Goal: Information Seeking & Learning: Find contact information

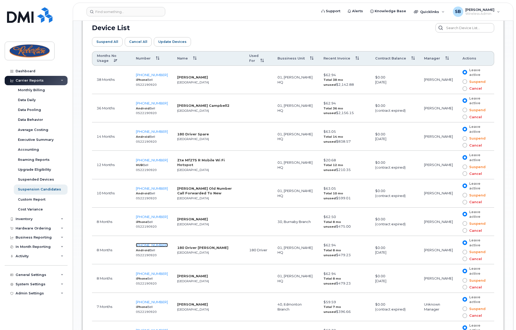
scroll to position [286, 0]
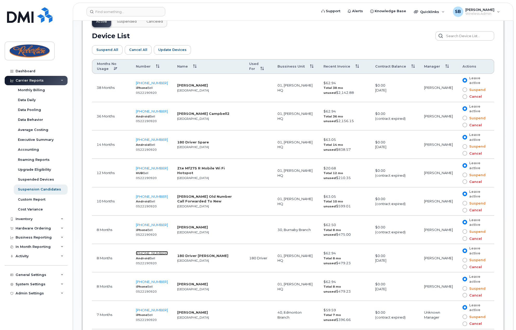
click at [160, 252] on span "[PHONE_NUMBER]" at bounding box center [152, 253] width 32 height 4
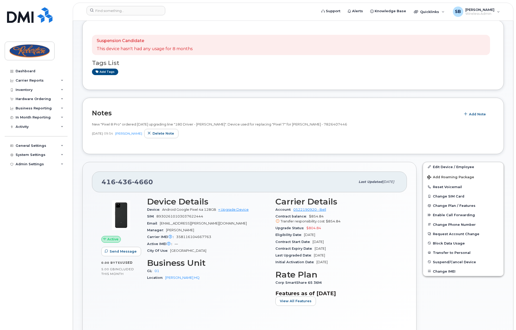
scroll to position [104, 0]
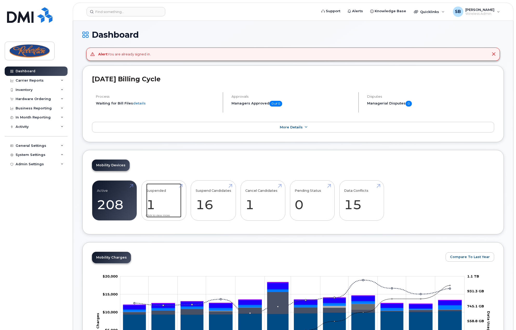
click at [176, 197] on link "Suspended 1" at bounding box center [163, 201] width 35 height 34
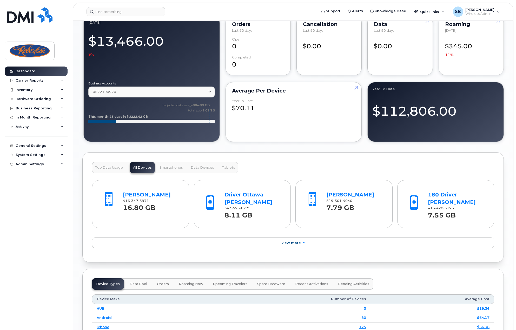
scroll to position [442, 0]
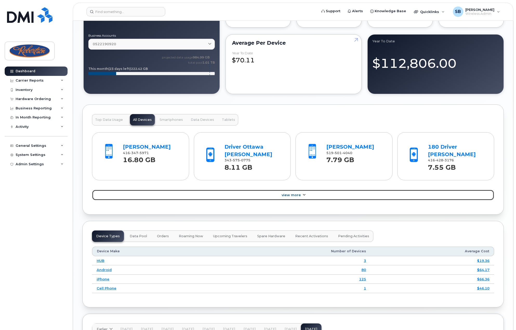
click at [297, 196] on link "View More" at bounding box center [293, 195] width 402 height 11
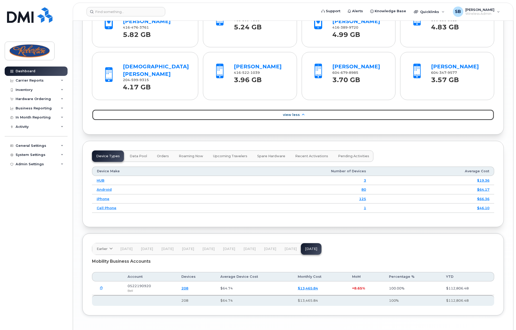
scroll to position [543, 0]
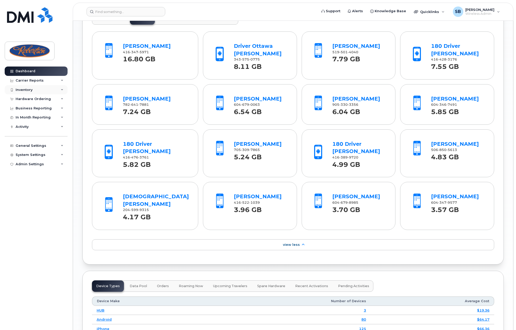
click at [24, 90] on div "Inventory" at bounding box center [24, 90] width 17 height 4
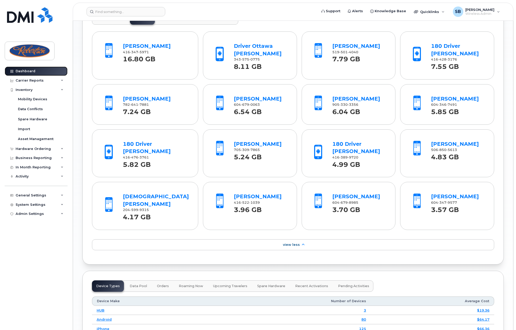
click at [27, 72] on div "Dashboard" at bounding box center [26, 71] width 20 height 4
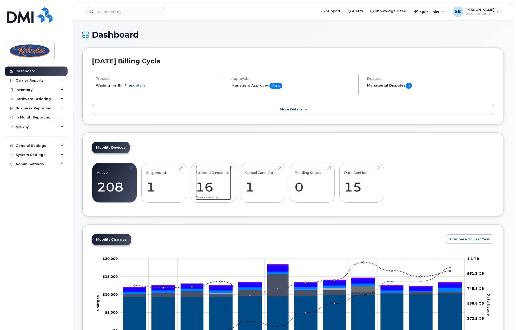
click at [208, 179] on link "Suspend Candidates 16" at bounding box center [214, 183] width 36 height 34
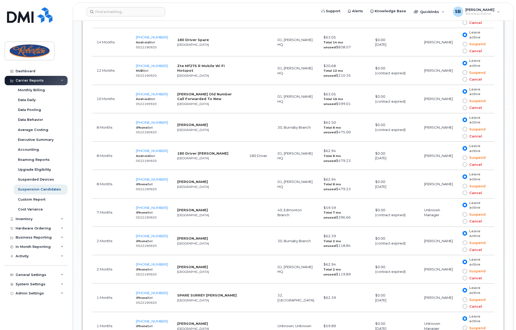
scroll to position [377, 0]
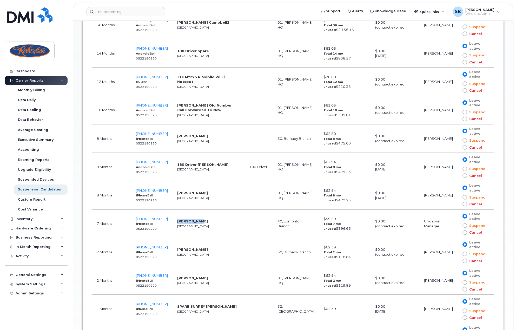
drag, startPoint x: 193, startPoint y: 220, endPoint x: 173, endPoint y: 219, distance: 19.8
click at [177, 219] on strong "Greg Briere" at bounding box center [192, 221] width 31 height 4
copy strong "[PERSON_NAME]"
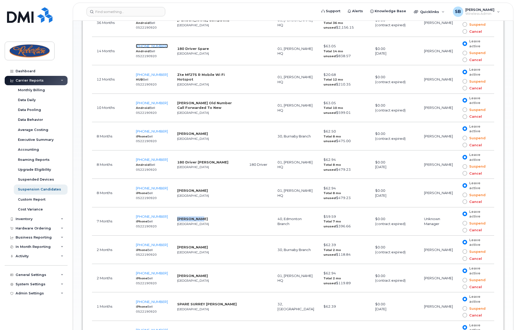
scroll to position [403, 0]
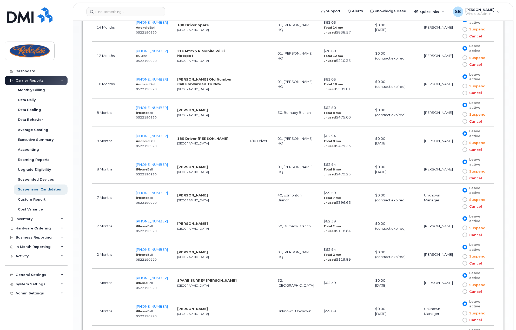
click at [255, 200] on td at bounding box center [259, 198] width 29 height 28
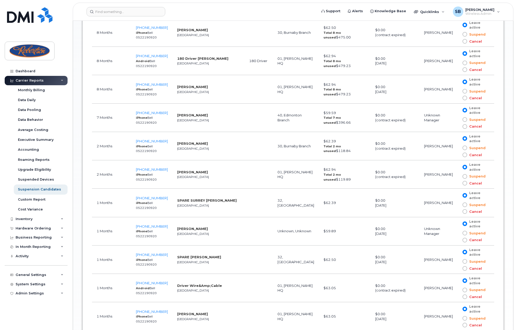
scroll to position [533, 0]
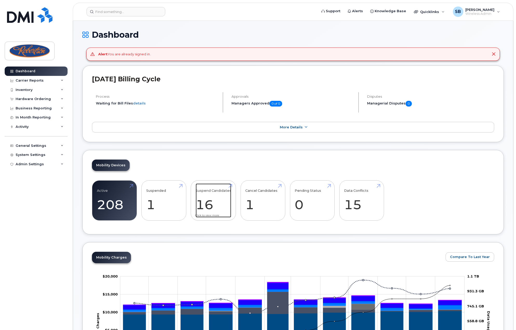
click at [210, 206] on link "Suspend Candidates 16" at bounding box center [214, 201] width 36 height 34
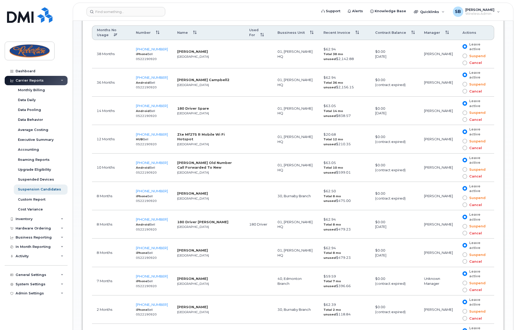
scroll to position [312, 0]
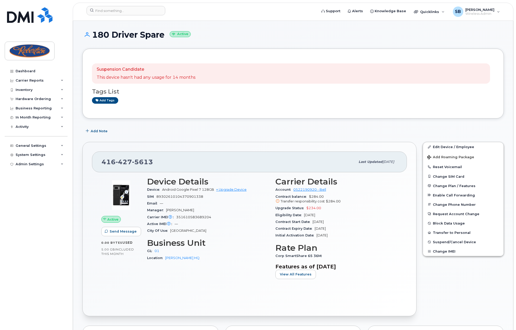
click at [139, 163] on span "5613" at bounding box center [142, 162] width 21 height 8
drag, startPoint x: 139, startPoint y: 163, endPoint x: 151, endPoint y: 160, distance: 12.6
click at [151, 160] on span "5613" at bounding box center [142, 162] width 21 height 8
click at [155, 161] on div "[PHONE_NUMBER]" at bounding box center [229, 161] width 254 height 11
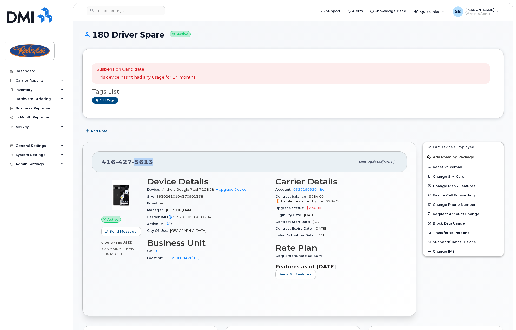
drag, startPoint x: 152, startPoint y: 161, endPoint x: 135, endPoint y: 159, distance: 17.0
click at [135, 159] on div "[PHONE_NUMBER]" at bounding box center [229, 161] width 254 height 11
copy span "5613"
drag, startPoint x: 145, startPoint y: 163, endPoint x: 163, endPoint y: 165, distance: 18.1
click at [163, 165] on div "[PHONE_NUMBER]" at bounding box center [229, 161] width 254 height 11
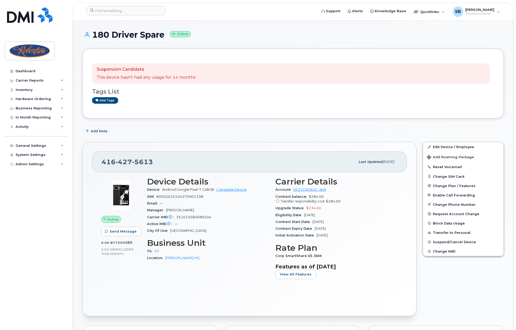
click at [110, 164] on span "[PHONE_NUMBER]" at bounding box center [127, 162] width 51 height 8
click at [142, 161] on span "5613" at bounding box center [142, 162] width 21 height 8
copy span "[PHONE_NUMBER]"
